Goal: Task Accomplishment & Management: Use online tool/utility

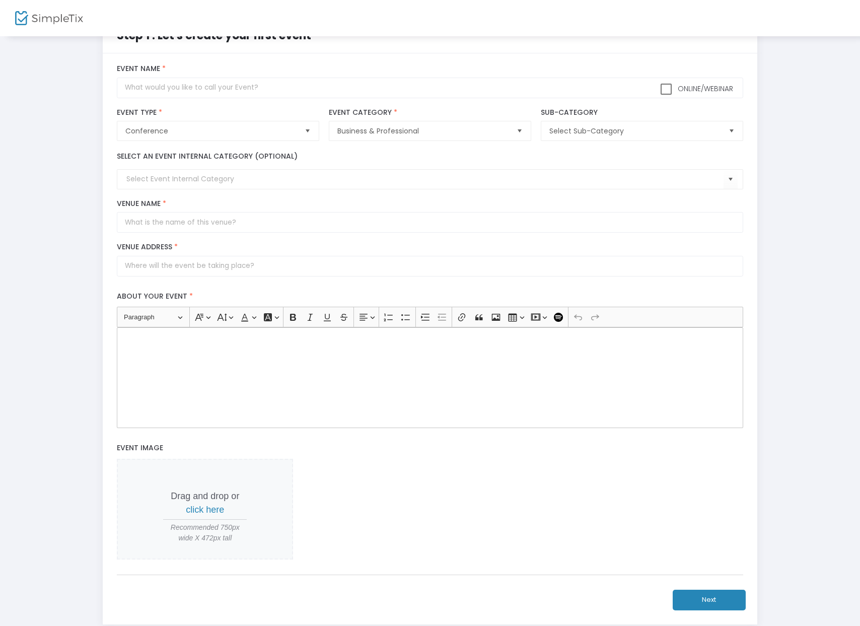
scroll to position [35, 0]
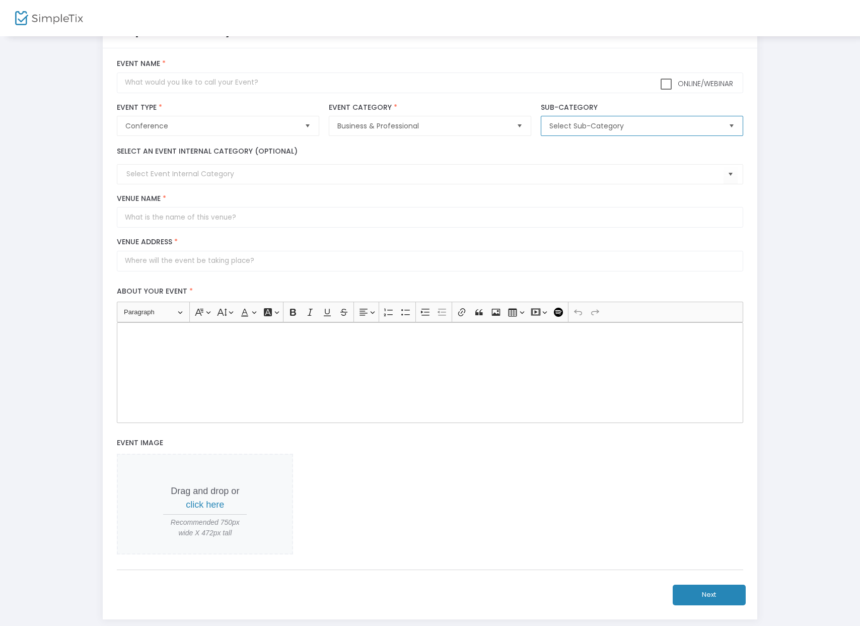
click at [585, 123] on span "Select Sub-Category" at bounding box center [634, 126] width 171 height 10
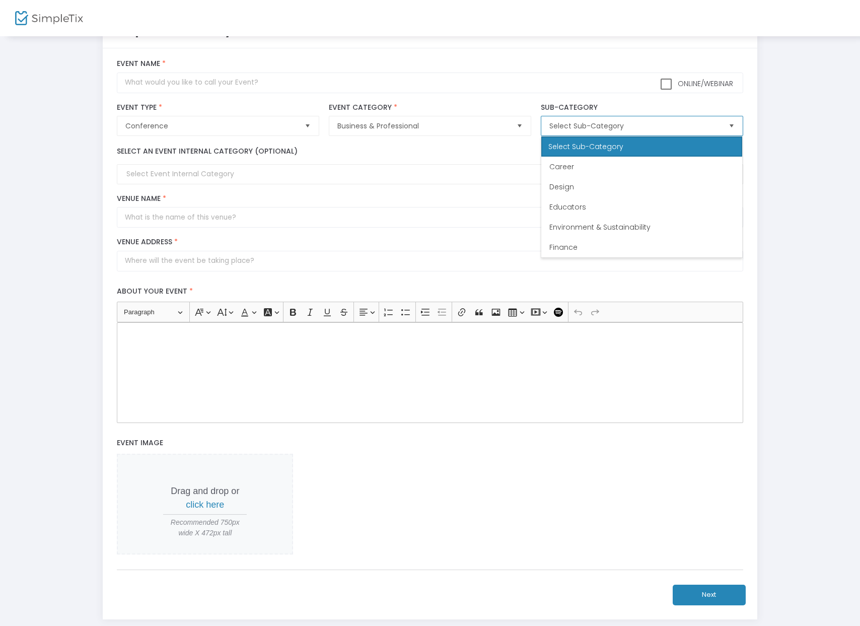
scroll to position [81, 0]
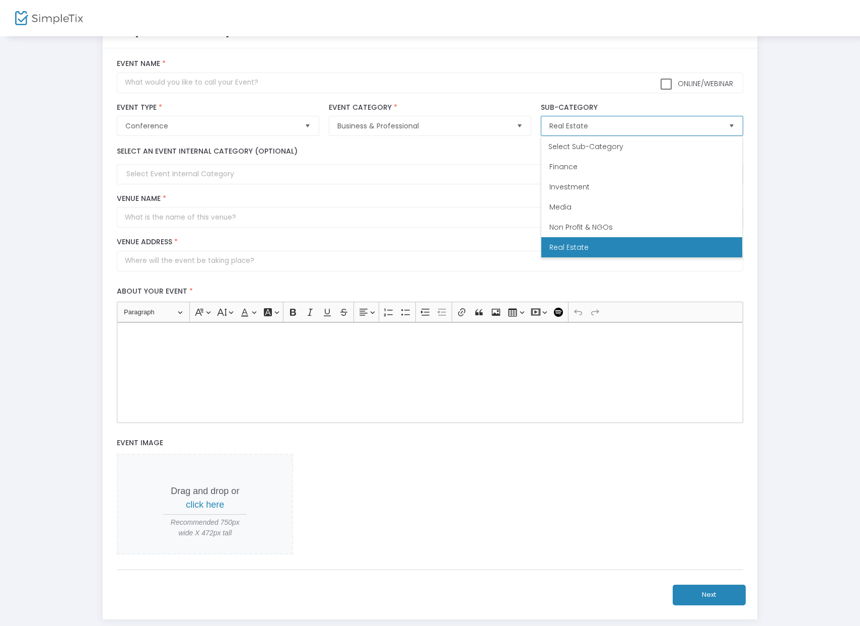
click at [580, 245] on span "Real Estate" at bounding box center [568, 247] width 39 height 10
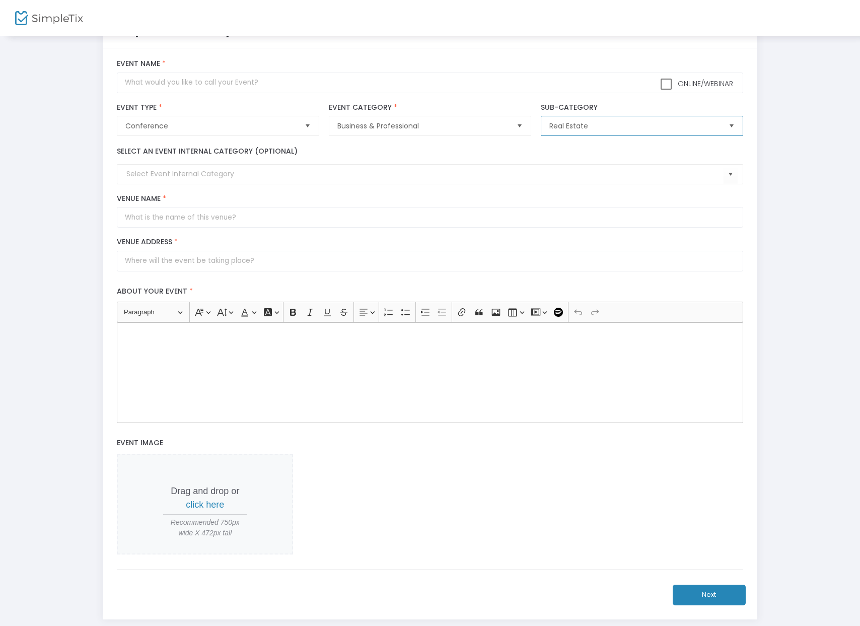
click at [583, 126] on span "Real Estate" at bounding box center [634, 126] width 171 height 10
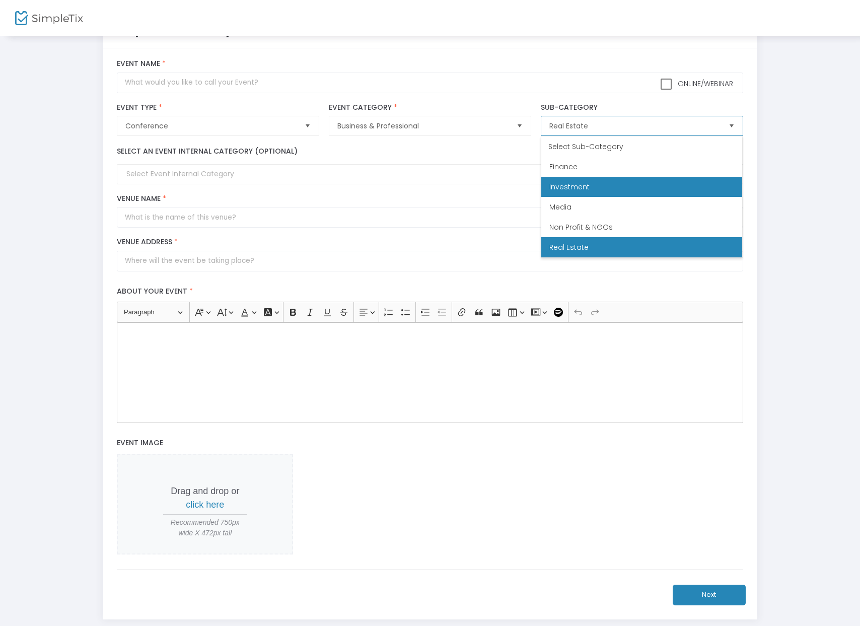
click at [581, 185] on span "Investment" at bounding box center [569, 187] width 40 height 10
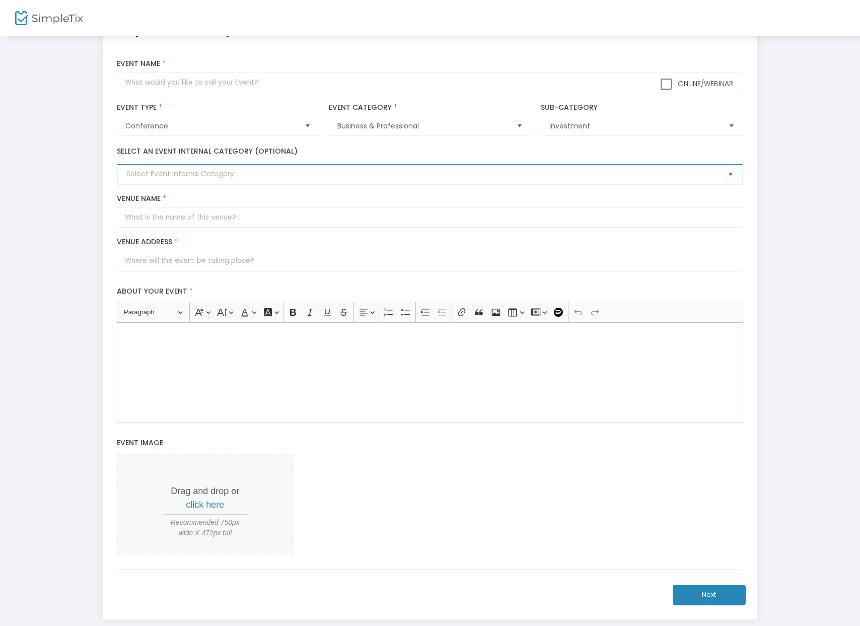
click at [225, 175] on input at bounding box center [424, 174] width 597 height 11
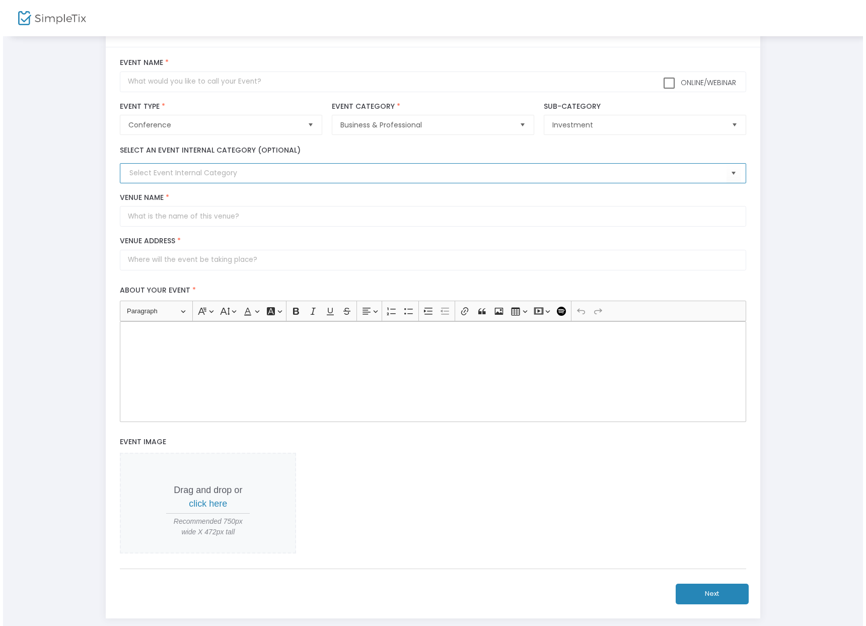
scroll to position [0, 0]
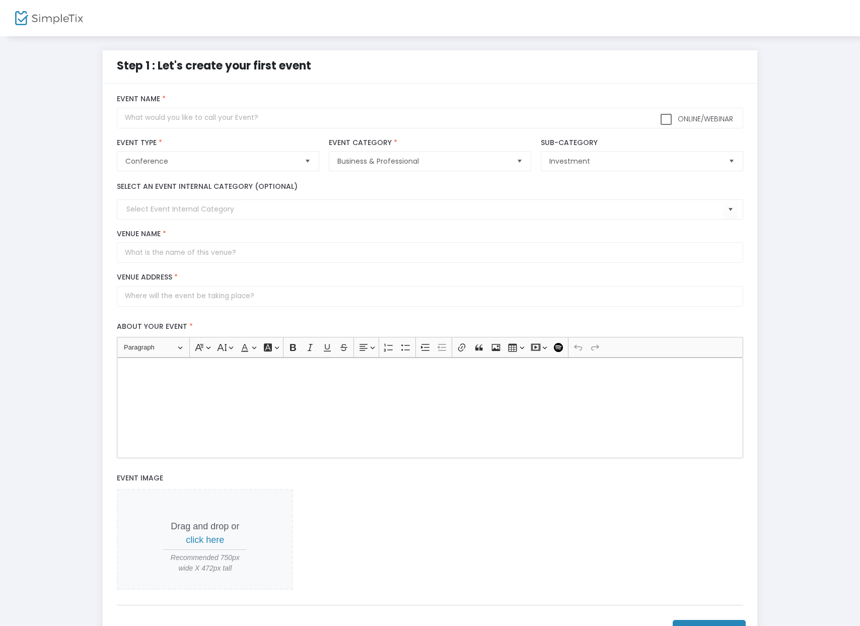
click at [53, 26] on div at bounding box center [39, 18] width 49 height 36
click at [55, 19] on img at bounding box center [49, 18] width 68 height 15
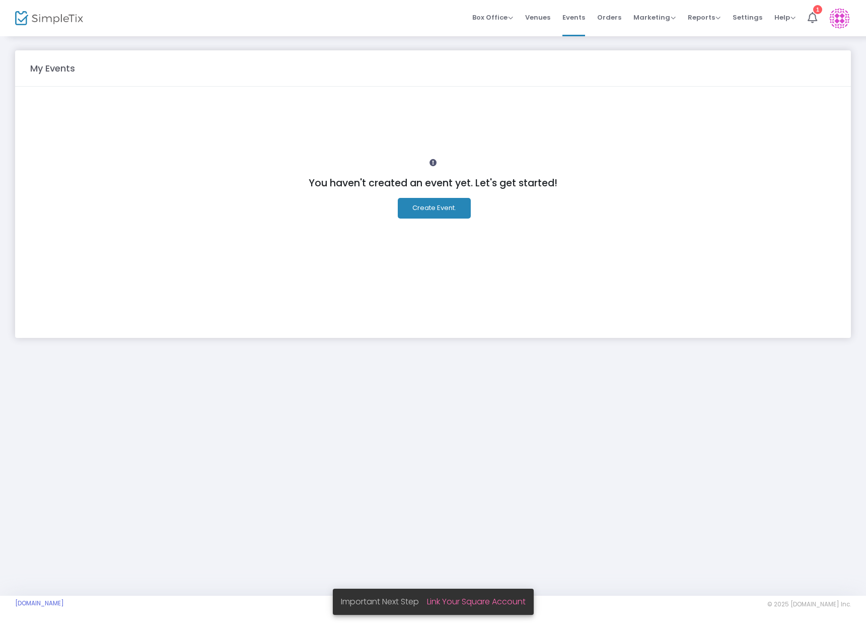
click at [38, 22] on img at bounding box center [49, 18] width 68 height 15
click at [811, 16] on icon at bounding box center [812, 17] width 10 height 11
